Goal: Find specific page/section: Find specific page/section

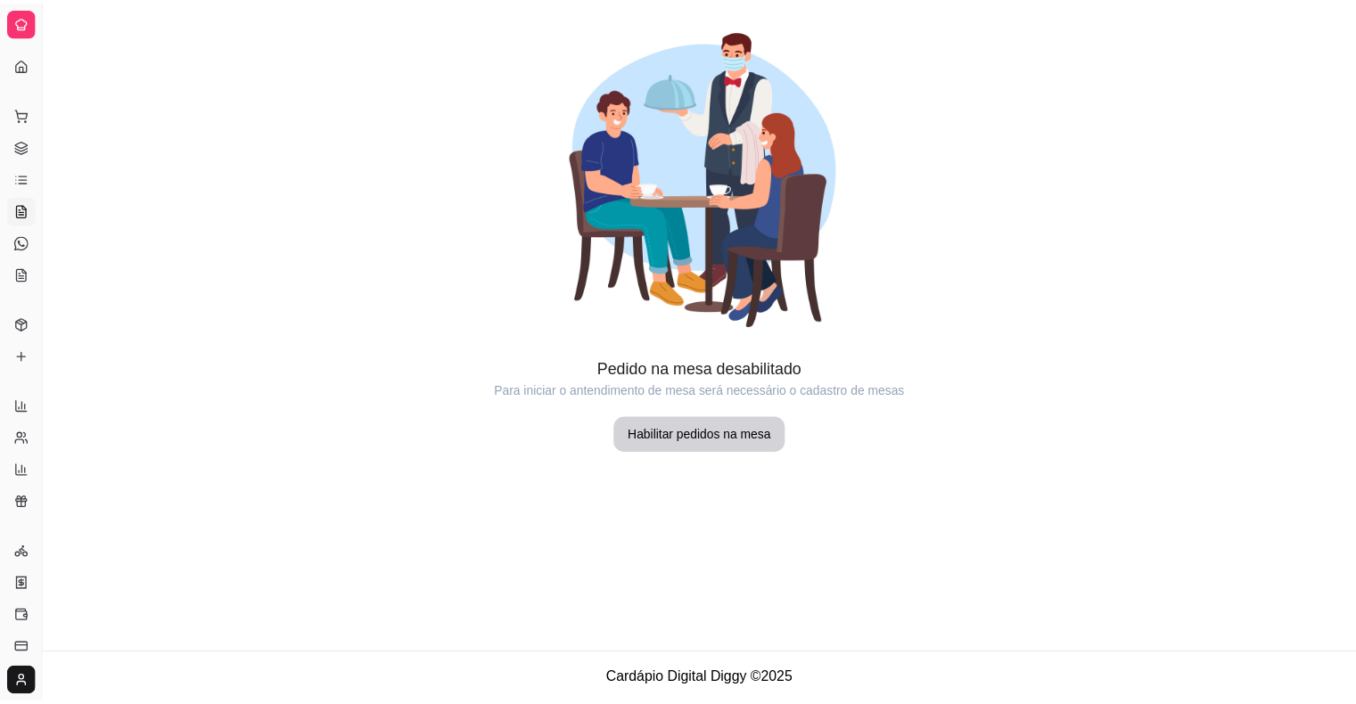
scroll to position [118, 0]
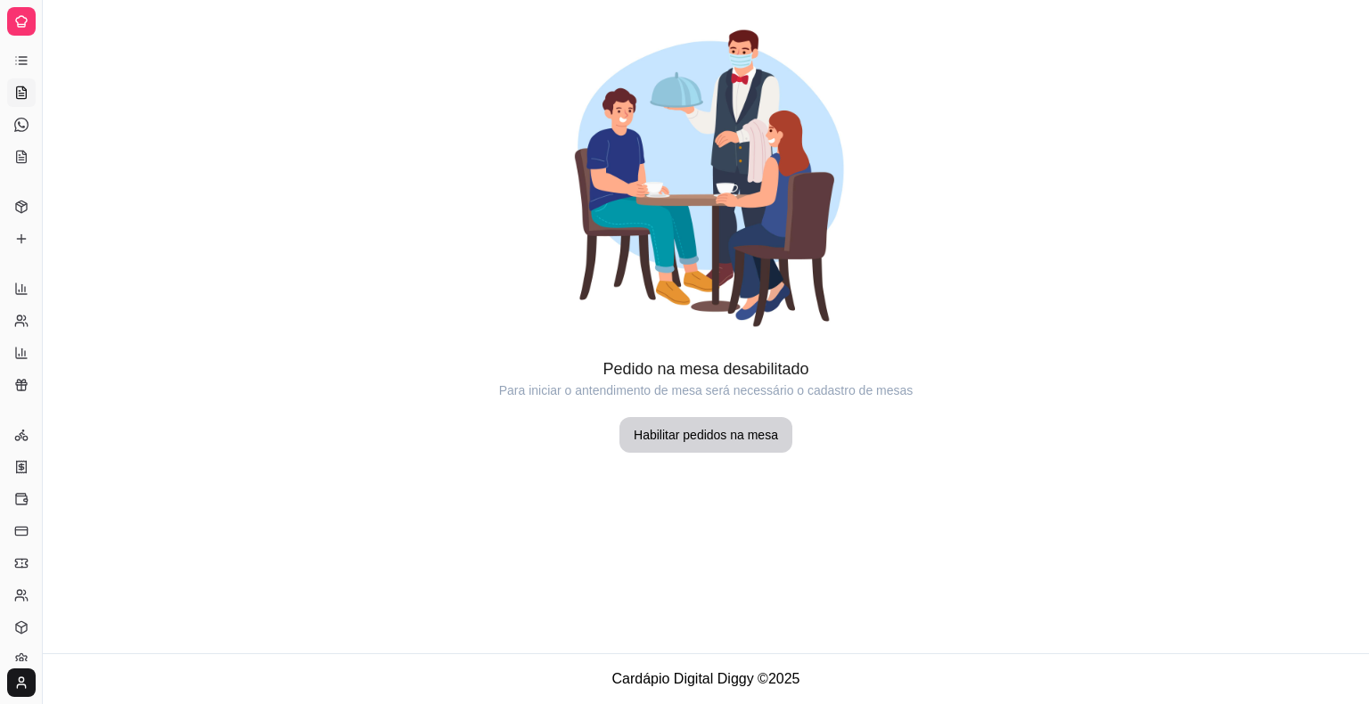
click at [22, 29] on div at bounding box center [21, 21] width 29 height 29
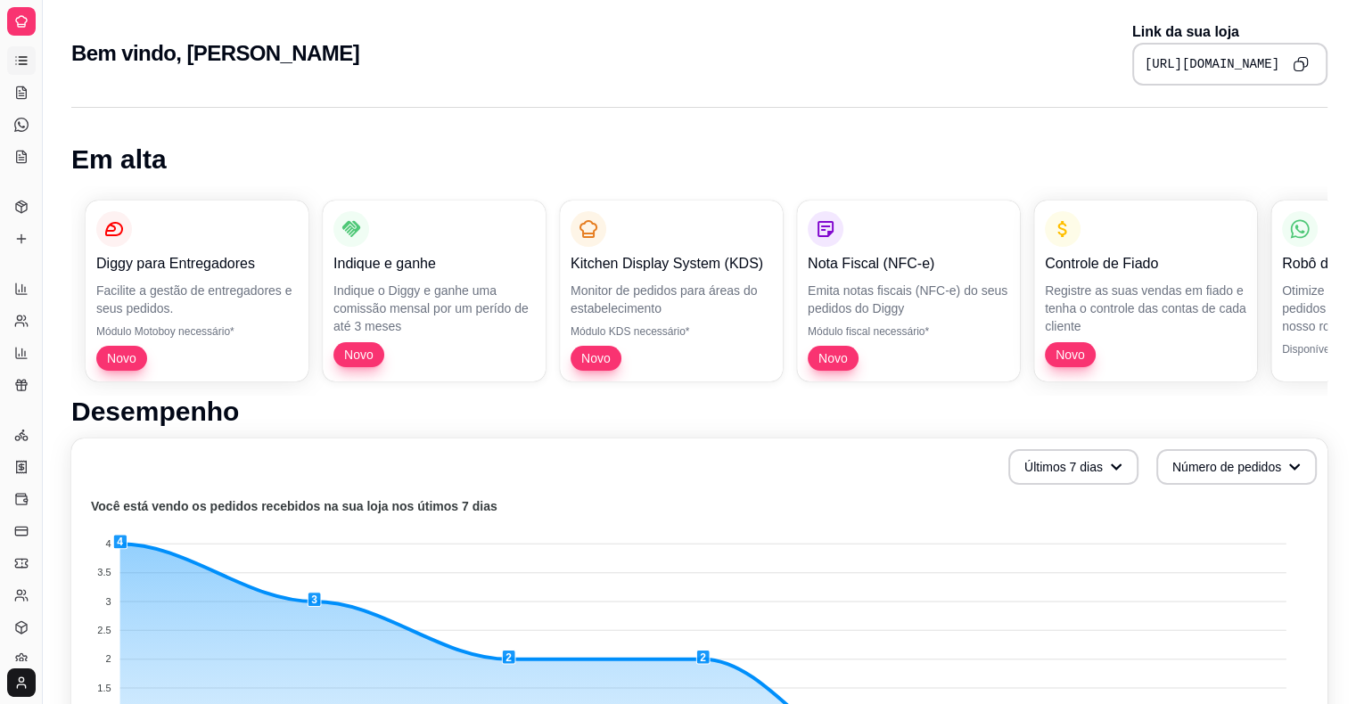
click at [19, 64] on icon at bounding box center [23, 64] width 8 height 0
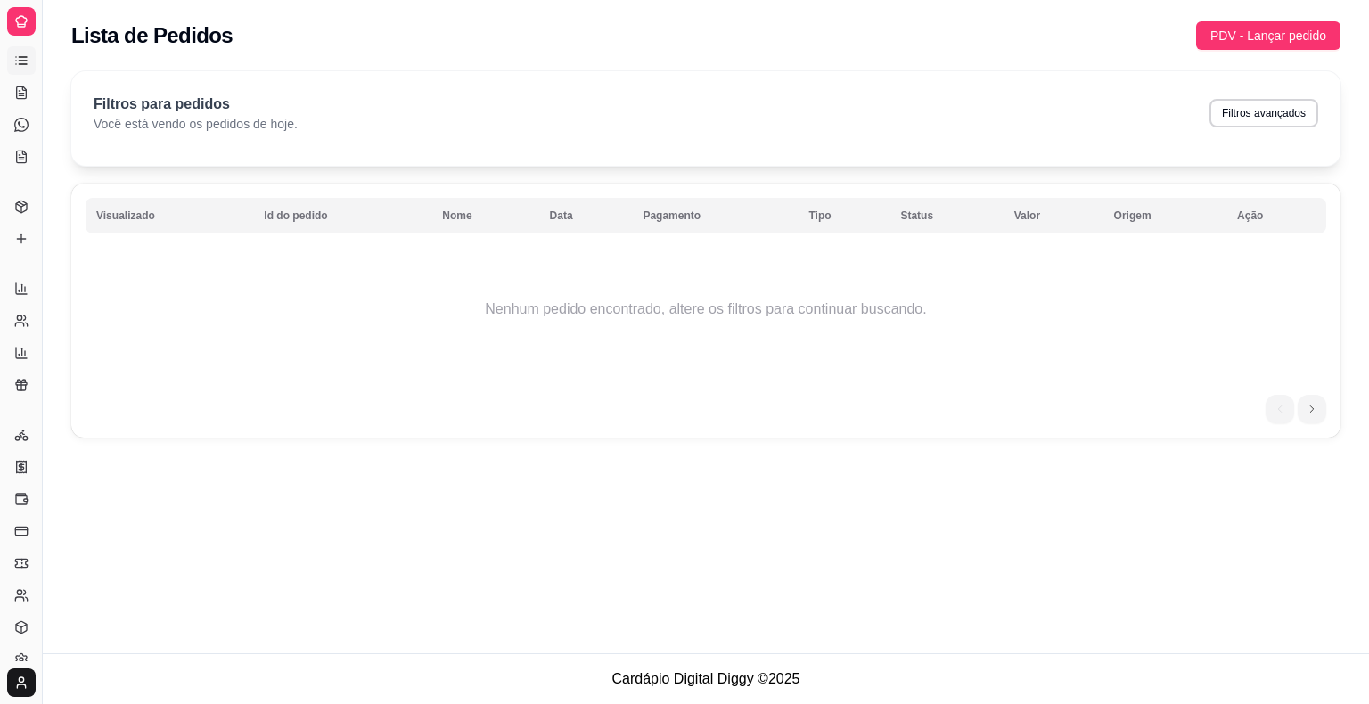
click at [19, 64] on icon at bounding box center [23, 64] width 8 height 0
click at [26, 292] on icon at bounding box center [21, 289] width 14 height 14
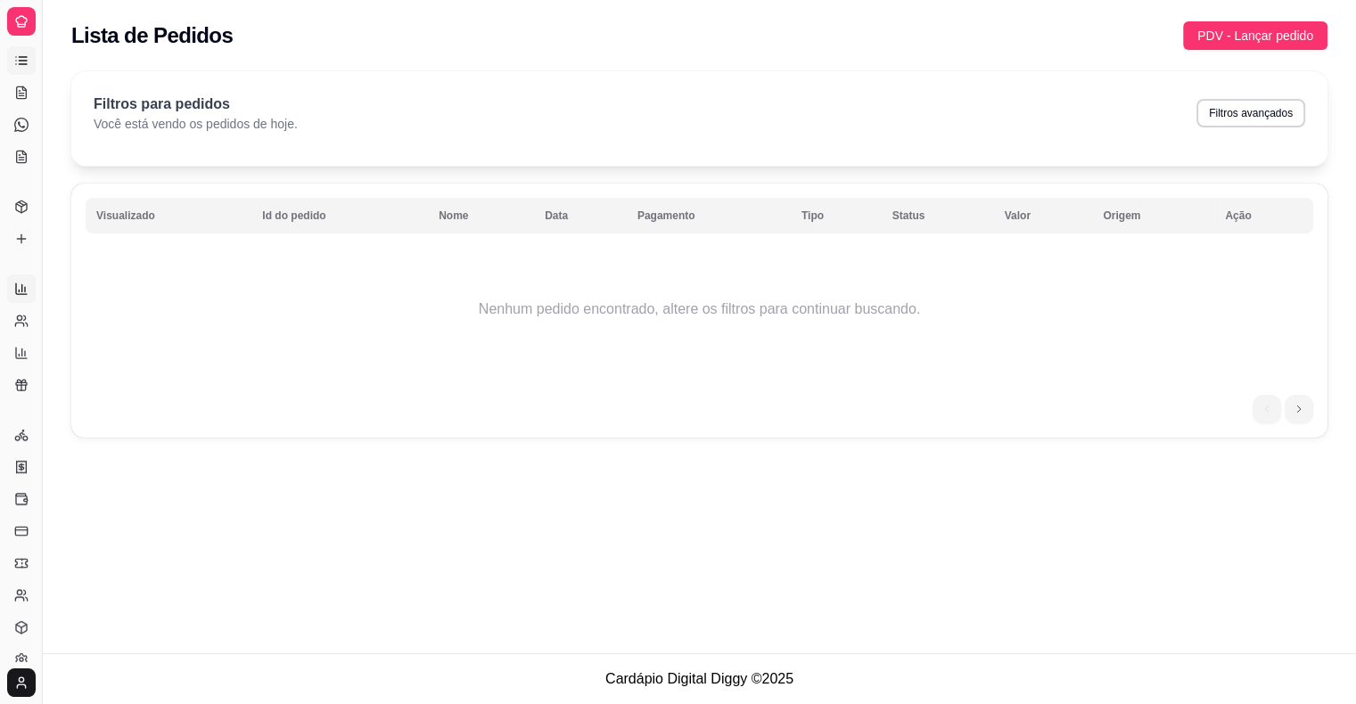
select select "ALL"
select select "0"
